Goal: Information Seeking & Learning: Compare options

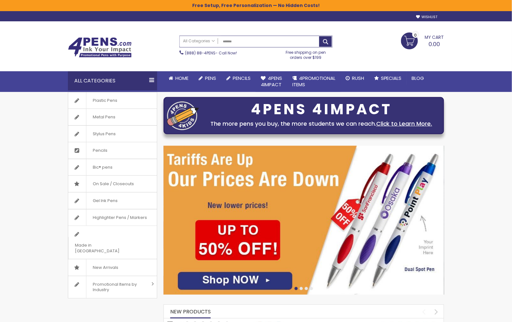
type input "********"
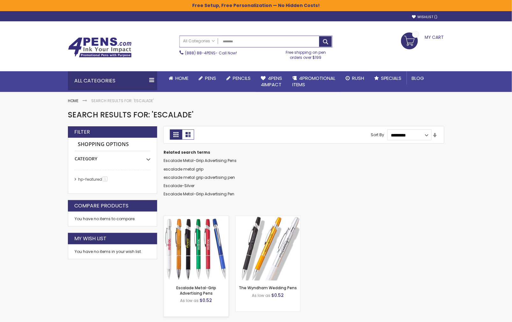
click at [197, 236] on img at bounding box center [196, 248] width 65 height 65
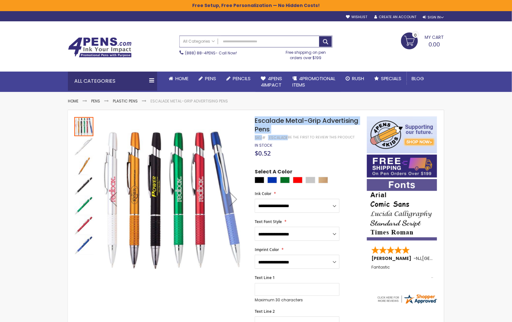
drag, startPoint x: 255, startPoint y: 122, endPoint x: 286, endPoint y: 138, distance: 35.2
click at [286, 134] on div "Escalade Metal-Grip Advertising Pens SKU Escalade Be the first to review this p…" at bounding box center [308, 125] width 106 height 17
copy div "Escalade Metal-Grip Advertising Pens SKU Escalade"
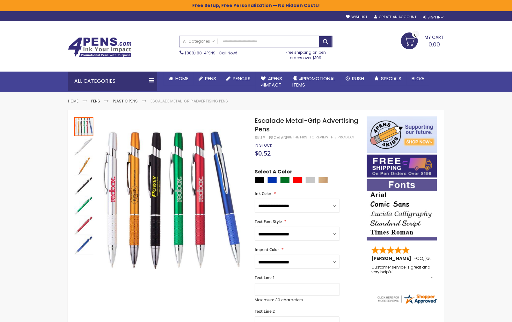
click at [323, 154] on div "$0.52" at bounding box center [308, 154] width 106 height 6
click at [247, 40] on input "Search" at bounding box center [256, 41] width 152 height 11
paste input "**********"
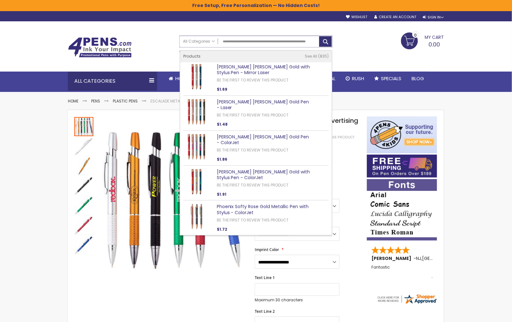
drag, startPoint x: 286, startPoint y: 41, endPoint x: 338, endPoint y: 43, distance: 52.0
click at [339, 43] on div "Toggle Nav Search All Categories All Categories Pens Plastic Pens Metal Pens Gr…" at bounding box center [256, 48] width 382 height 31
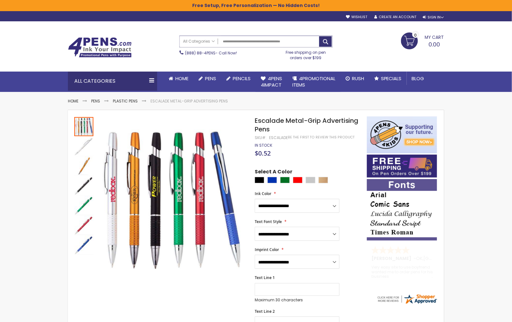
scroll to position [0, 0]
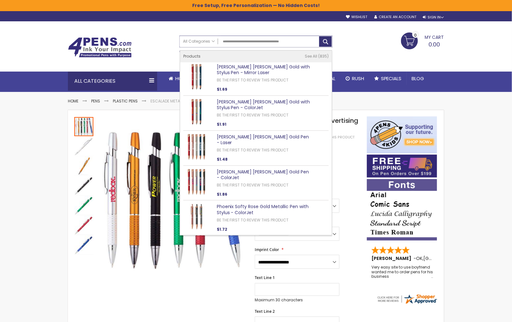
type input "**********"
click at [288, 65] on link "Crosby Softy Rose Gold with Stylus Pen - Mirror Laser" at bounding box center [263, 70] width 93 height 12
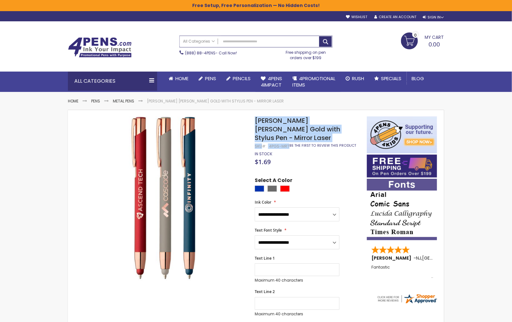
drag, startPoint x: 256, startPoint y: 122, endPoint x: 288, endPoint y: 138, distance: 35.9
click at [288, 138] on div "Crosby Softy Rose Gold with Stylus Pen - Mirror Laser SKU 4PGS-MRT Be the first…" at bounding box center [308, 130] width 106 height 26
copy div "Crosby Softy Rose Gold with Stylus Pen - Mirror Laser SKU 4PGS-MRT"
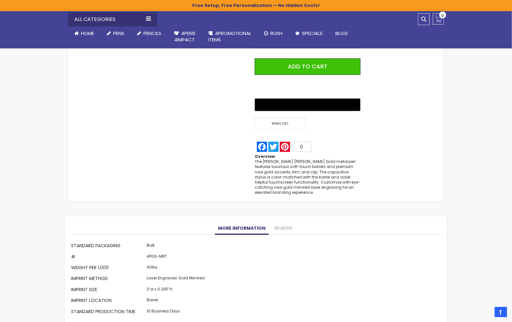
scroll to position [400, 0]
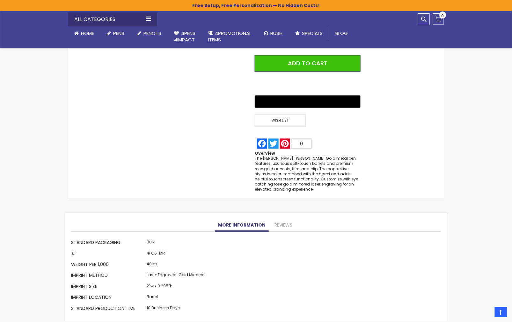
drag, startPoint x: 205, startPoint y: 267, endPoint x: 70, endPoint y: 267, distance: 134.5
click at [70, 267] on div "More Information More Information Standard Packaging Bulk # 4PGS-MRT Weight per…" at bounding box center [256, 267] width 382 height 109
drag, startPoint x: 71, startPoint y: 267, endPoint x: 203, endPoint y: 268, distance: 131.9
click at [203, 271] on tr "Imprint Method Laser Engraved: Gold Mirrored" at bounding box center [138, 276] width 135 height 11
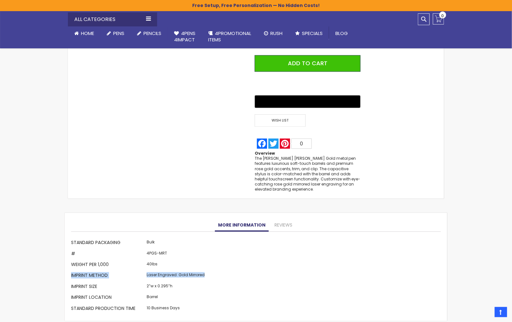
copy tr "Imprint Method Laser Engraved: Gold Mirrored"
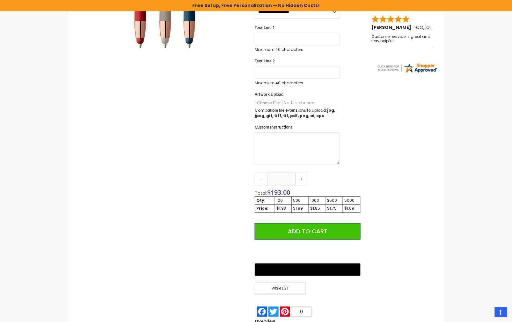
scroll to position [0, 0]
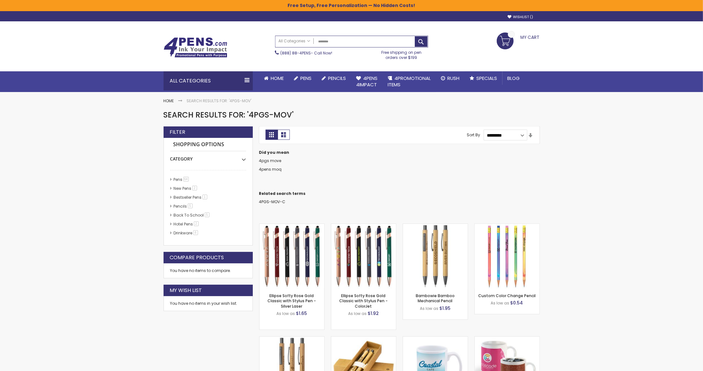
click at [295, 260] on img at bounding box center [291, 256] width 65 height 65
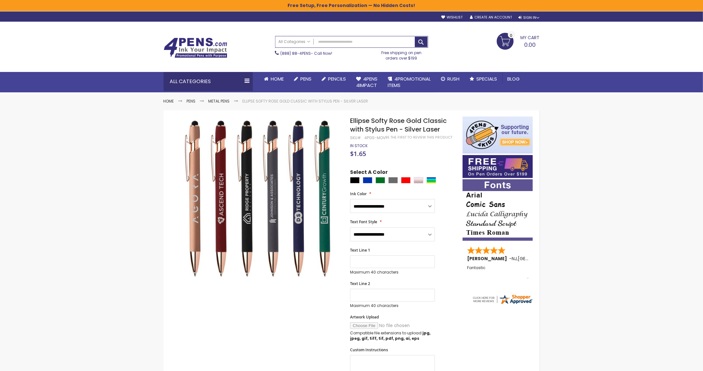
drag, startPoint x: 381, startPoint y: 198, endPoint x: 375, endPoint y: 199, distance: 6.1
click at [375, 199] on form "**********" at bounding box center [403, 343] width 106 height 349
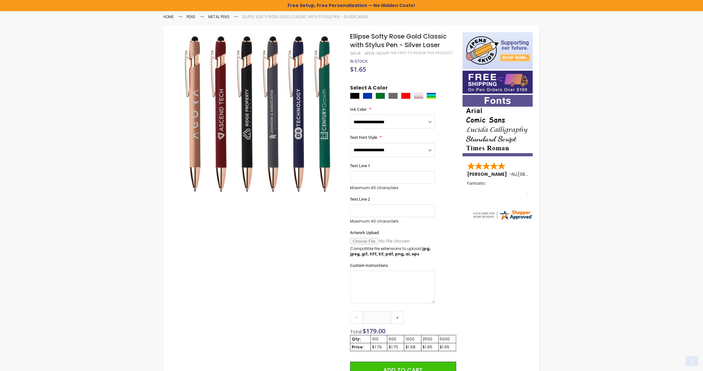
scroll to position [124, 0]
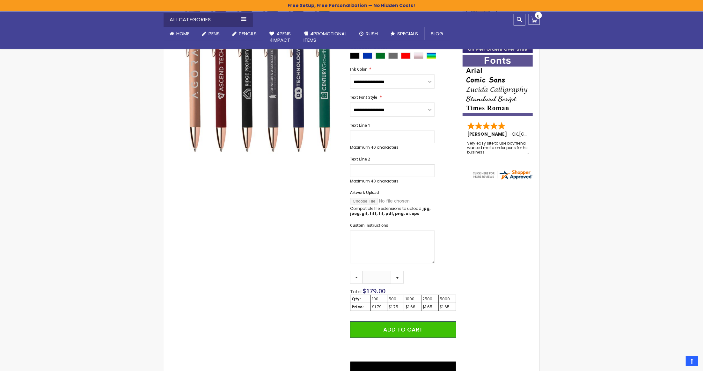
drag, startPoint x: 374, startPoint y: 307, endPoint x: 382, endPoint y: 307, distance: 8.0
click at [382, 307] on div "$1.79" at bounding box center [379, 307] width 14 height 5
drag, startPoint x: 381, startPoint y: 307, endPoint x: 373, endPoint y: 307, distance: 8.0
click at [373, 307] on div "$1.79" at bounding box center [379, 307] width 14 height 5
copy div "1.79"
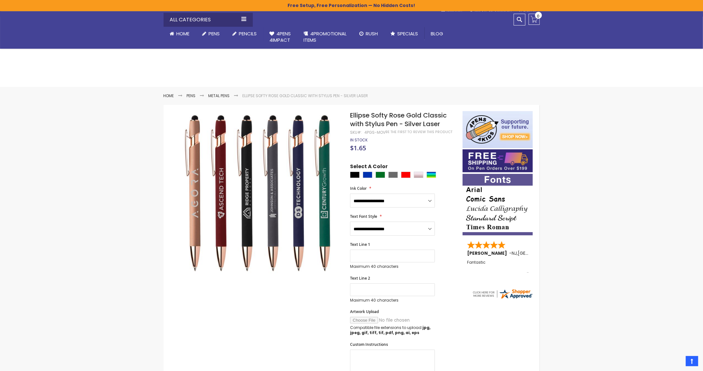
scroll to position [0, 0]
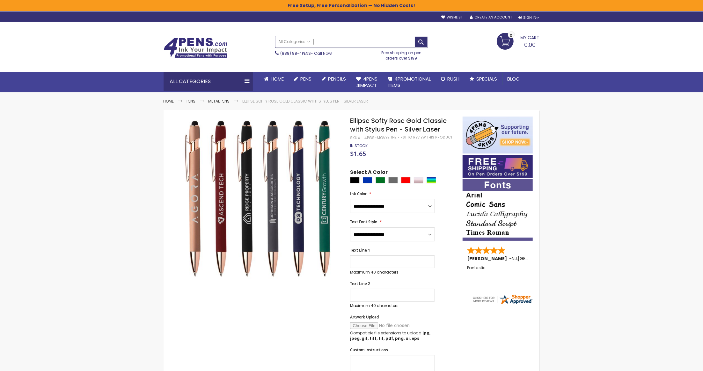
click at [395, 40] on input "Search" at bounding box center [351, 41] width 152 height 11
paste input "********"
click at [422, 38] on button "Search" at bounding box center [421, 42] width 13 height 11
type input "********"
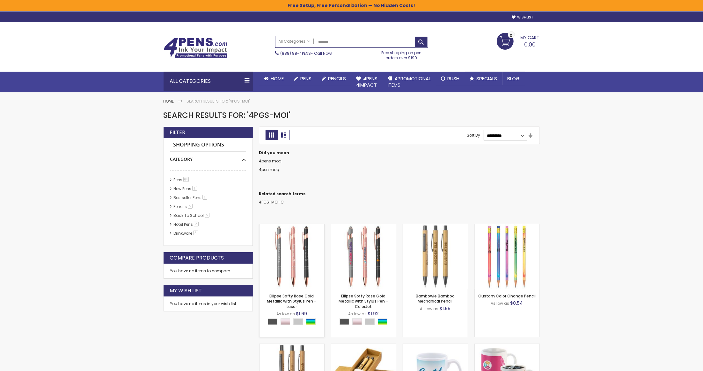
click at [296, 251] on img at bounding box center [291, 256] width 65 height 65
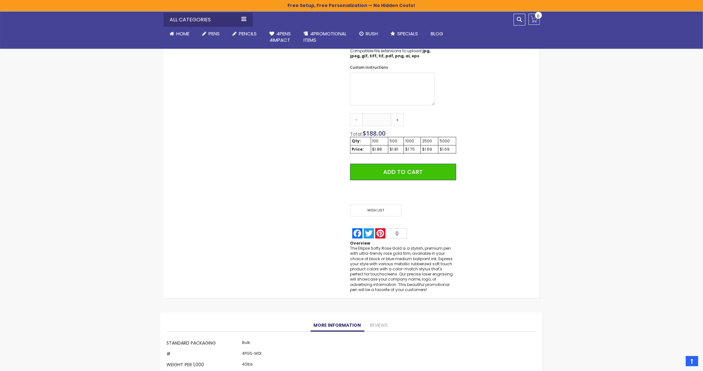
scroll to position [283, 0]
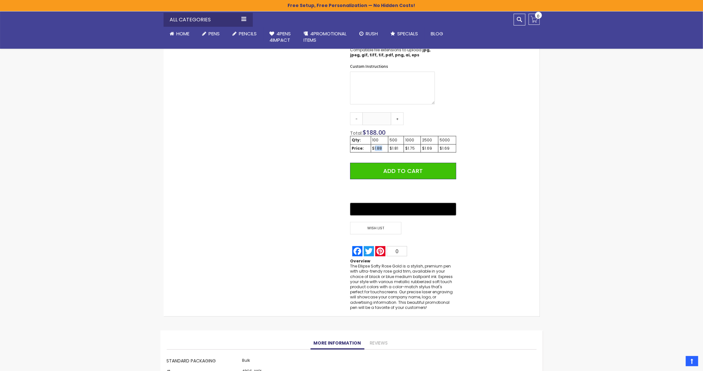
drag, startPoint x: 382, startPoint y: 150, endPoint x: 373, endPoint y: 148, distance: 9.1
click at [373, 148] on div "$1.88" at bounding box center [379, 148] width 15 height 5
copy div "1.88"
